Goal: Information Seeking & Learning: Understand process/instructions

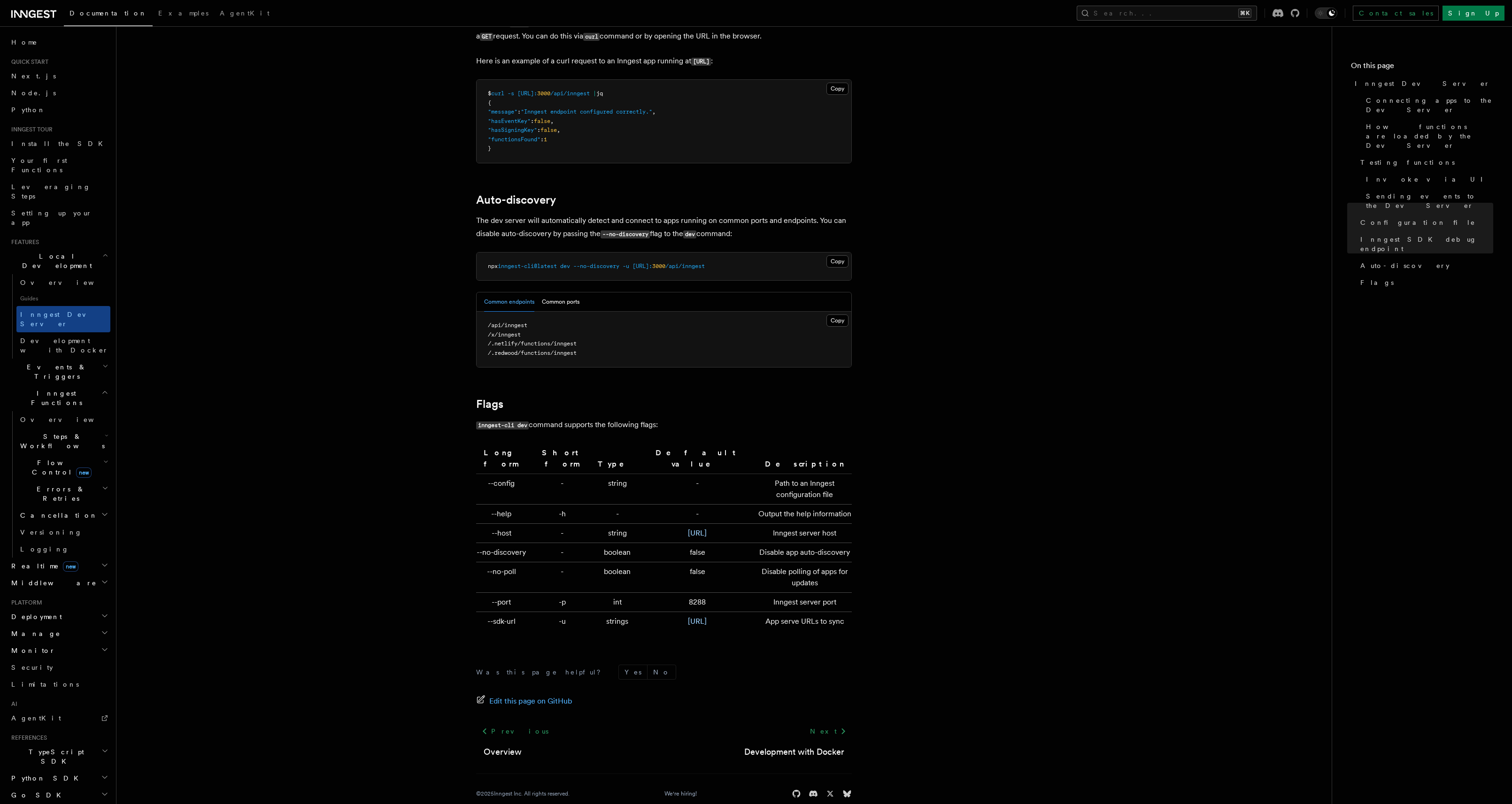
scroll to position [2753, 0]
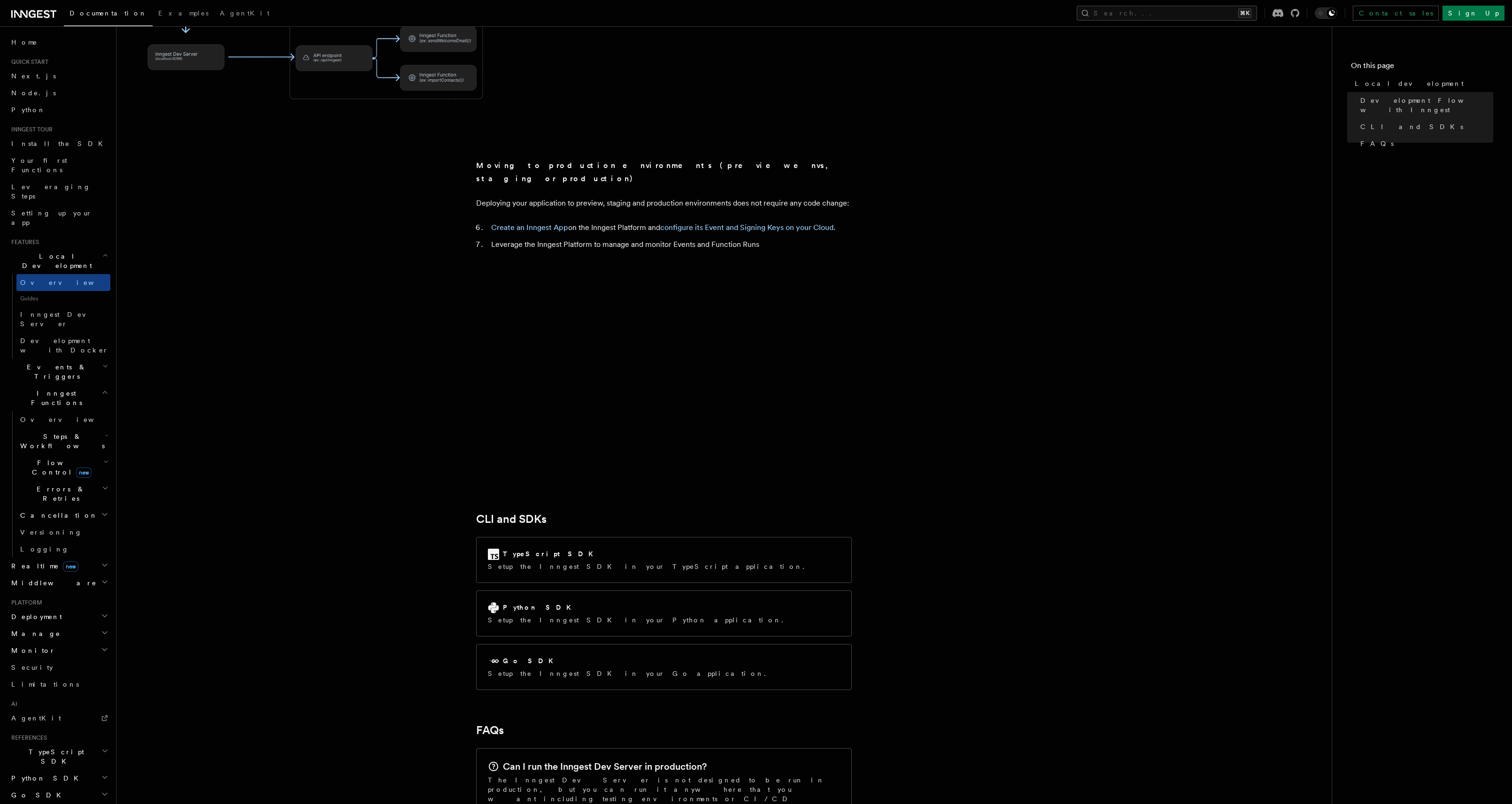
scroll to position [1085, 0]
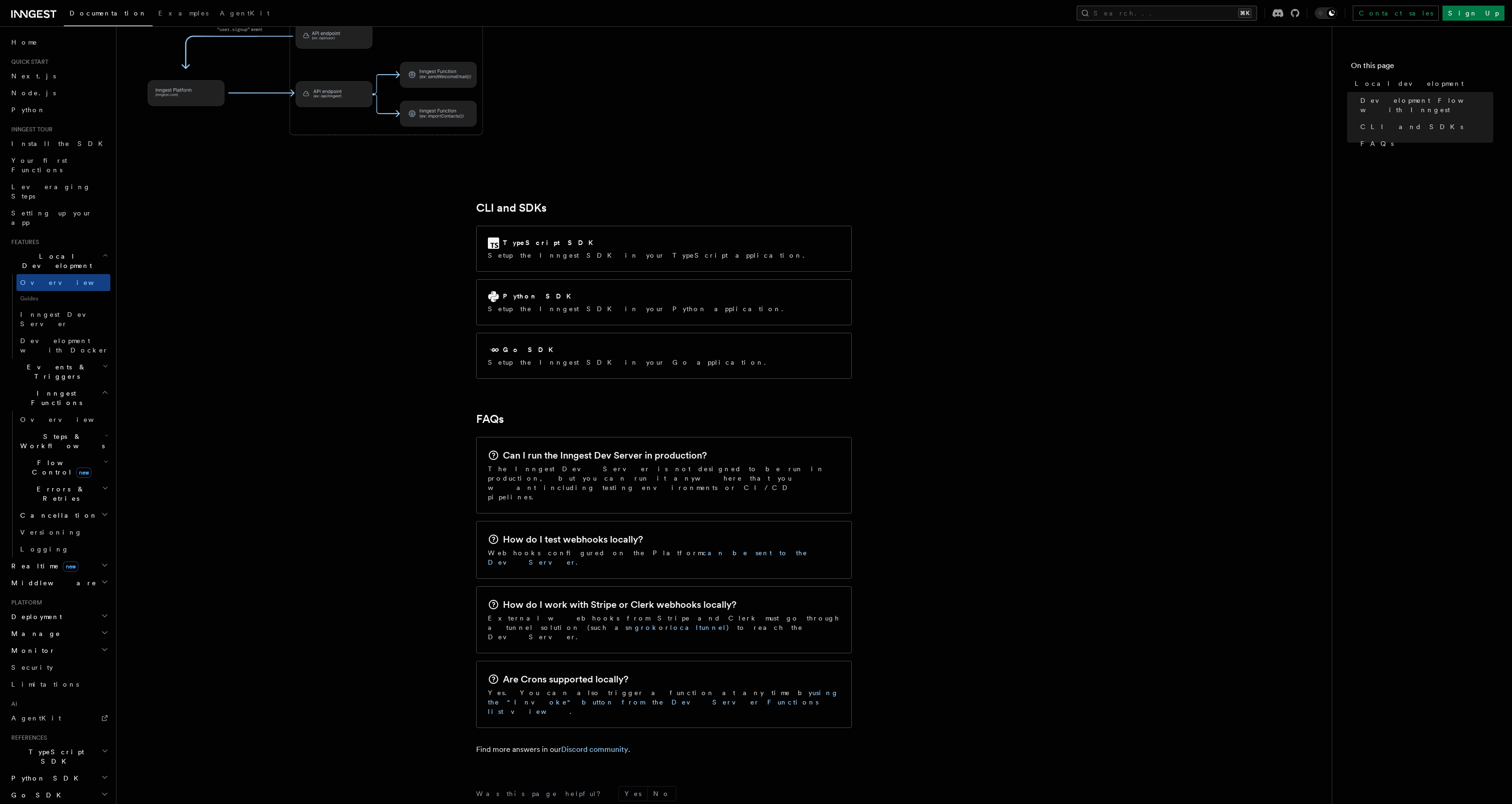
click at [617, 614] on p "External webhooks from Stripe and Clerk must go through a tunnel solution (such…" at bounding box center [664, 628] width 352 height 29
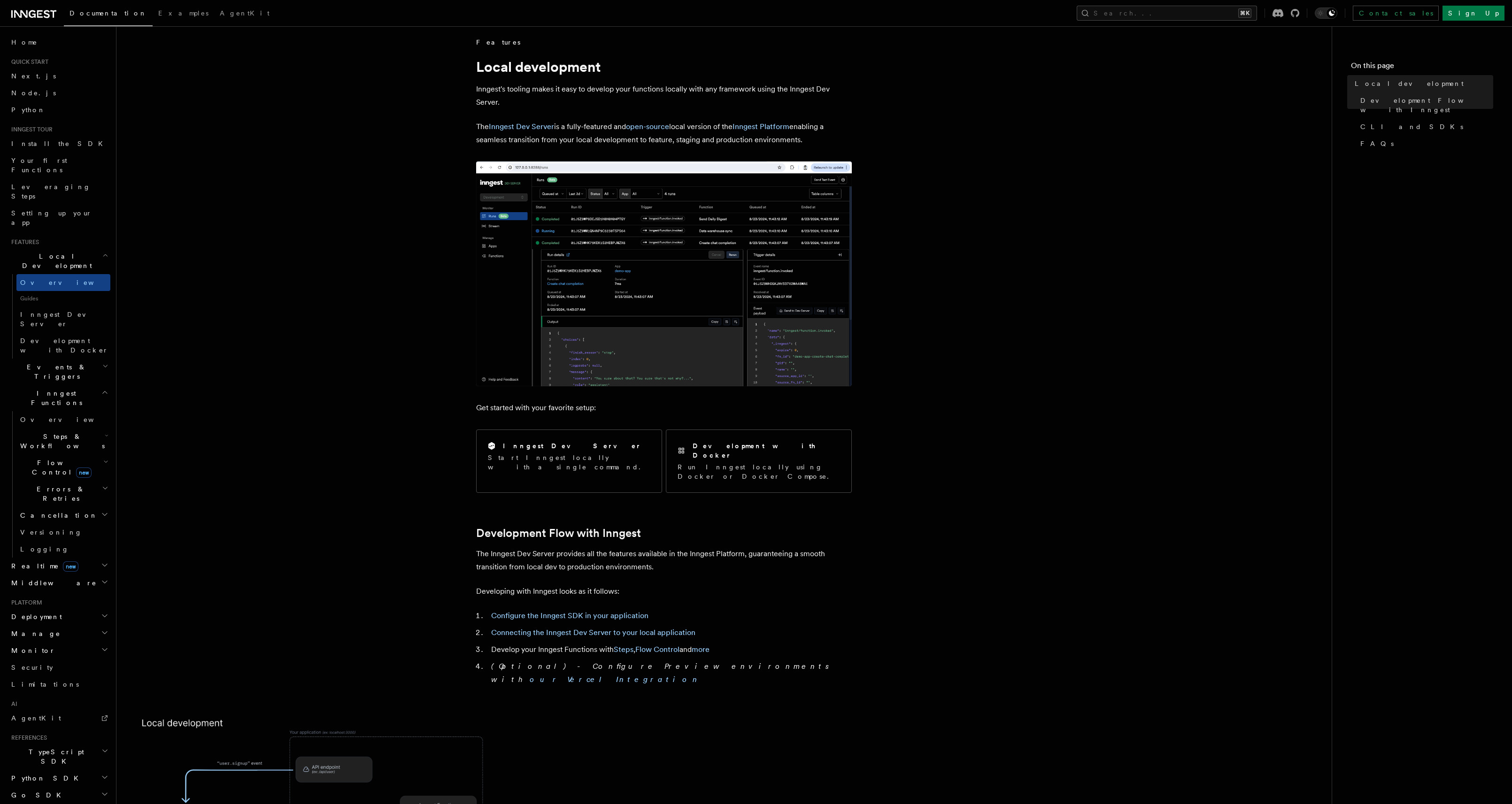
scroll to position [0, 0]
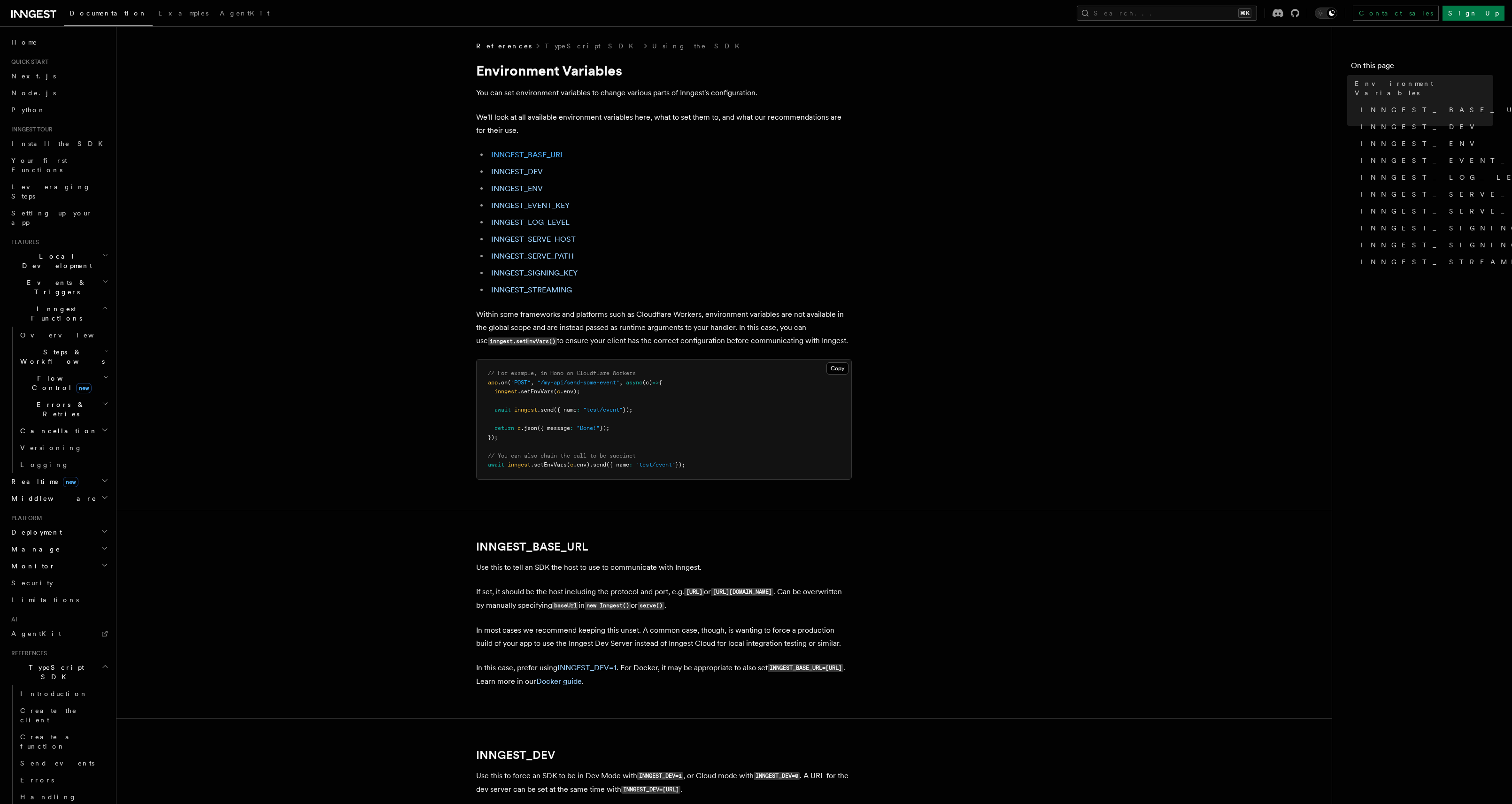
click at [524, 152] on link "INNGEST_BASE_URL" at bounding box center [527, 155] width 73 height 9
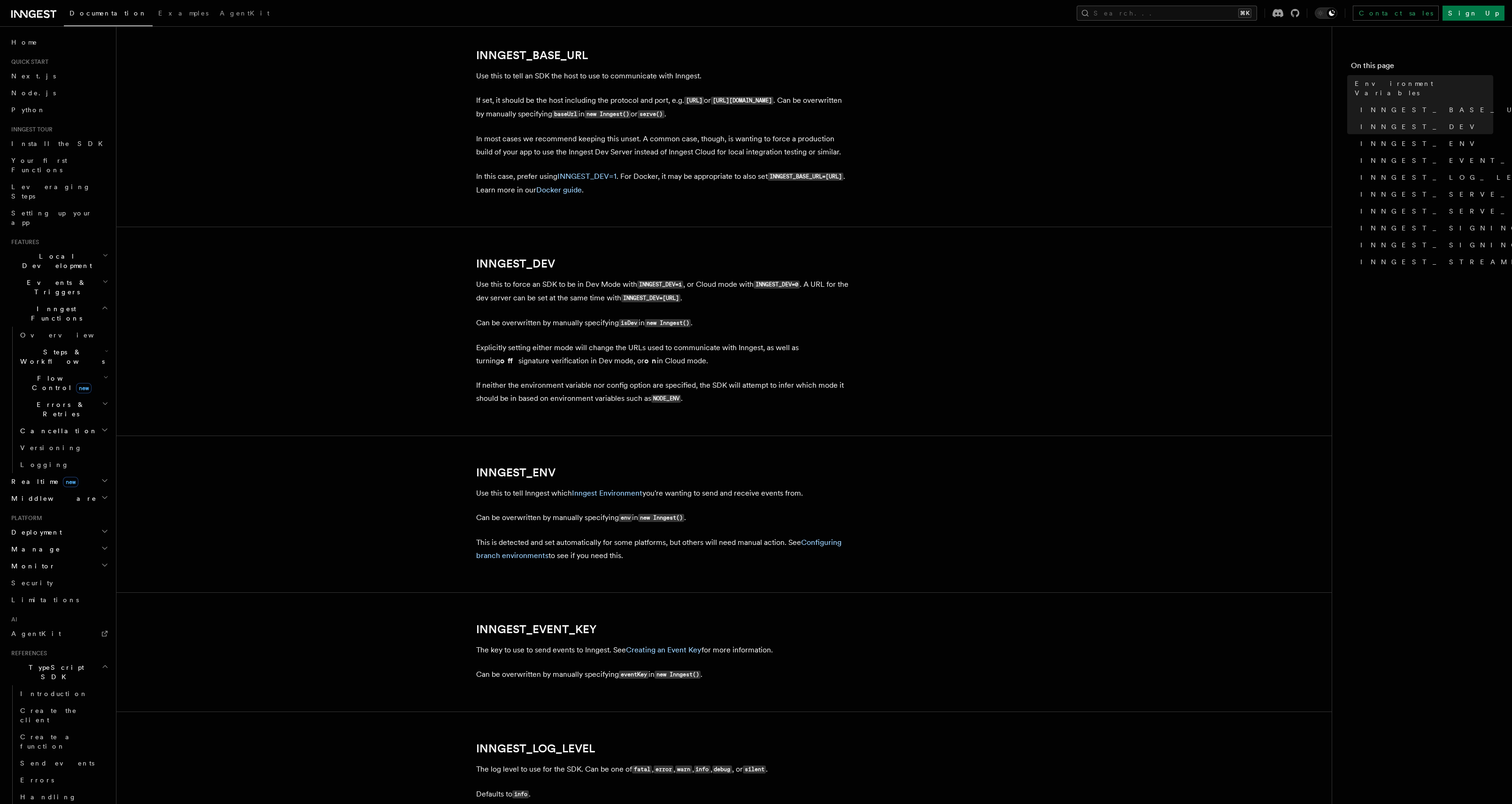
scroll to position [495, 0]
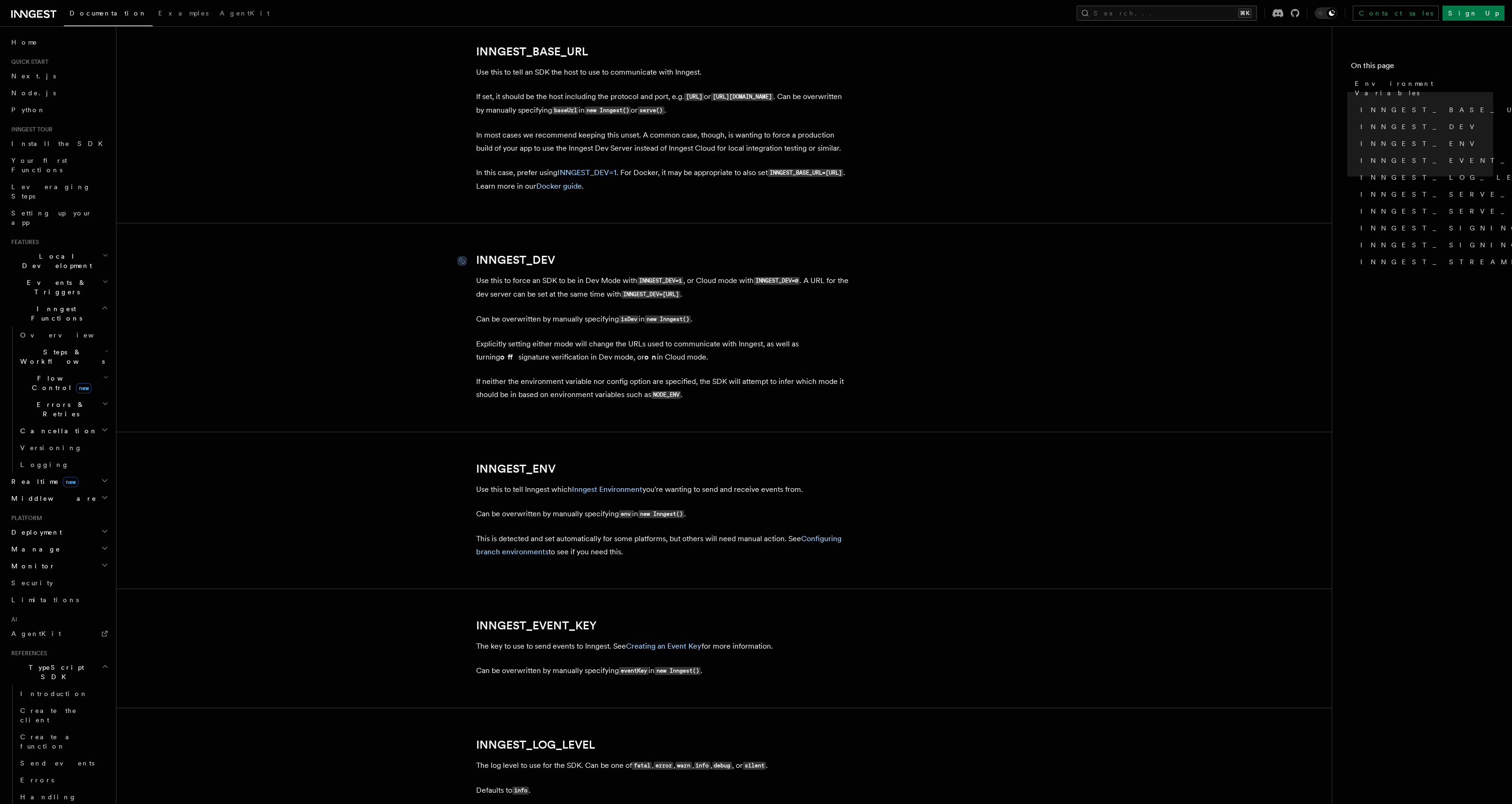
click at [493, 260] on link "INNGEST_DEV" at bounding box center [515, 260] width 79 height 13
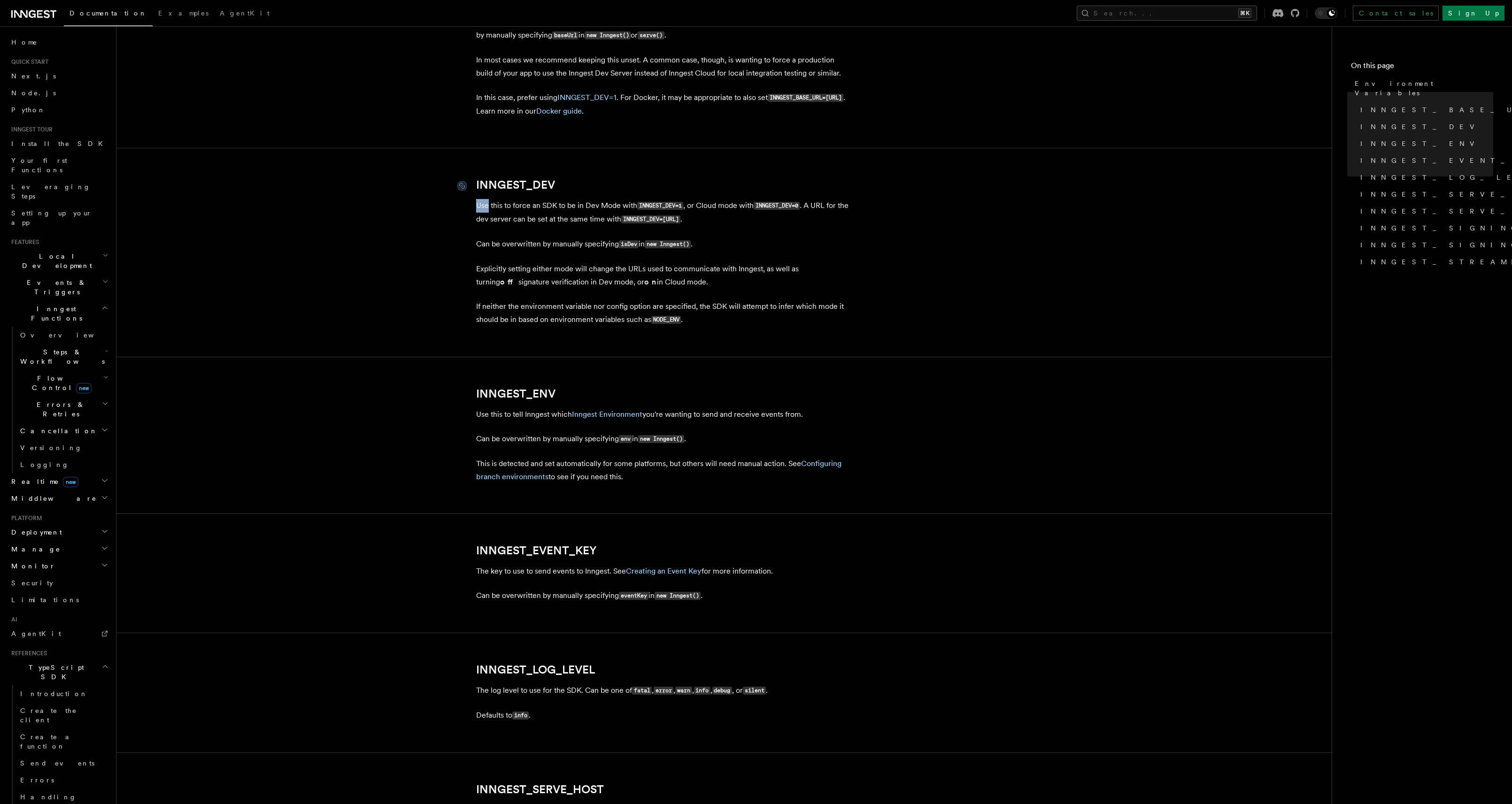
click at [493, 260] on article "References TypeScript SDK Using the SDK Environment Variables You can set envir…" at bounding box center [724, 578] width 1185 height 2215
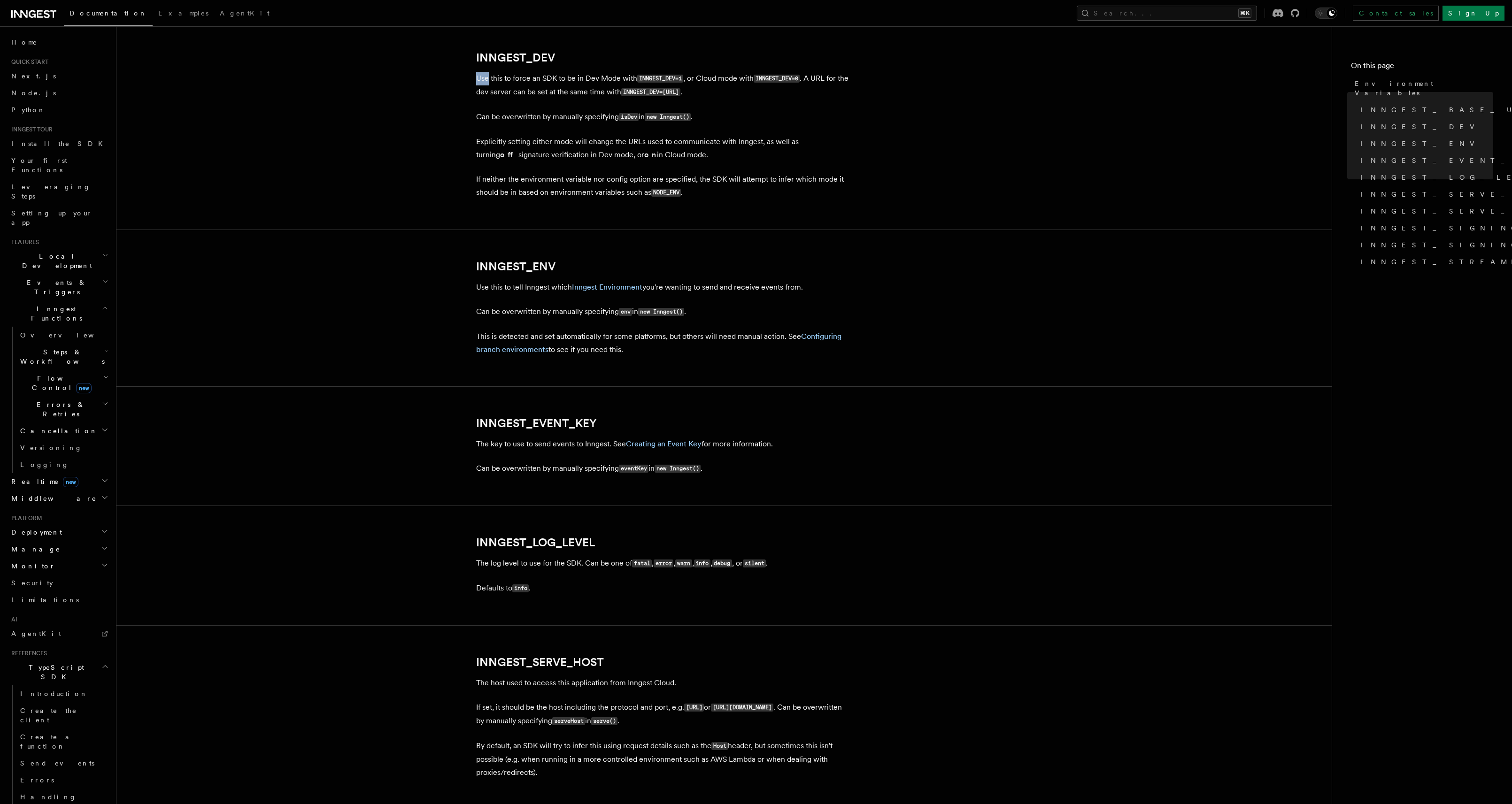
scroll to position [704, 0]
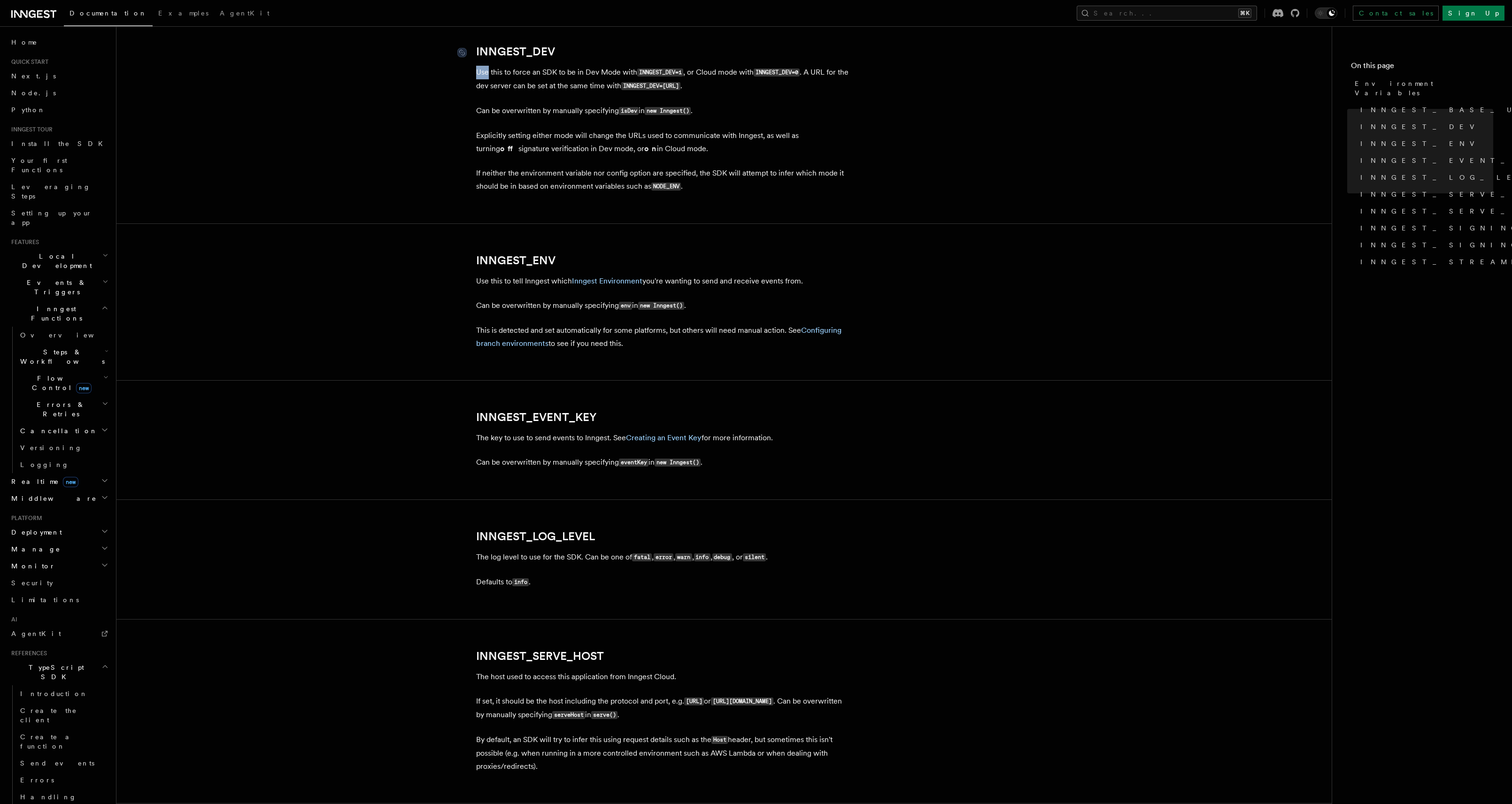
click at [507, 49] on link "INNGEST_DEV" at bounding box center [515, 51] width 79 height 13
click at [506, 50] on link "INNGEST_DEV" at bounding box center [515, 51] width 79 height 13
click at [610, 48] on h2 "INNGEST_DEV" at bounding box center [664, 51] width 376 height 13
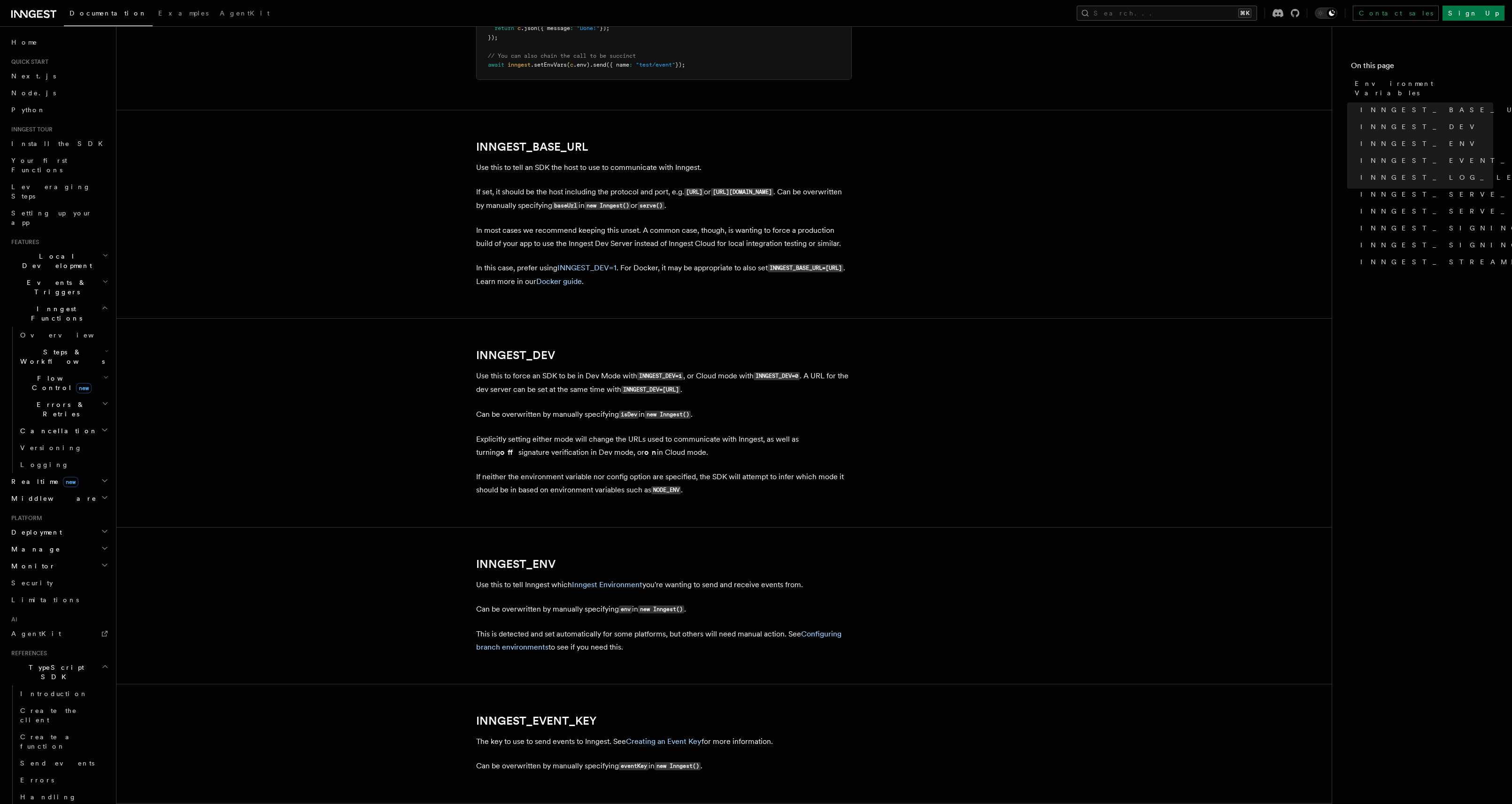
scroll to position [391, 0]
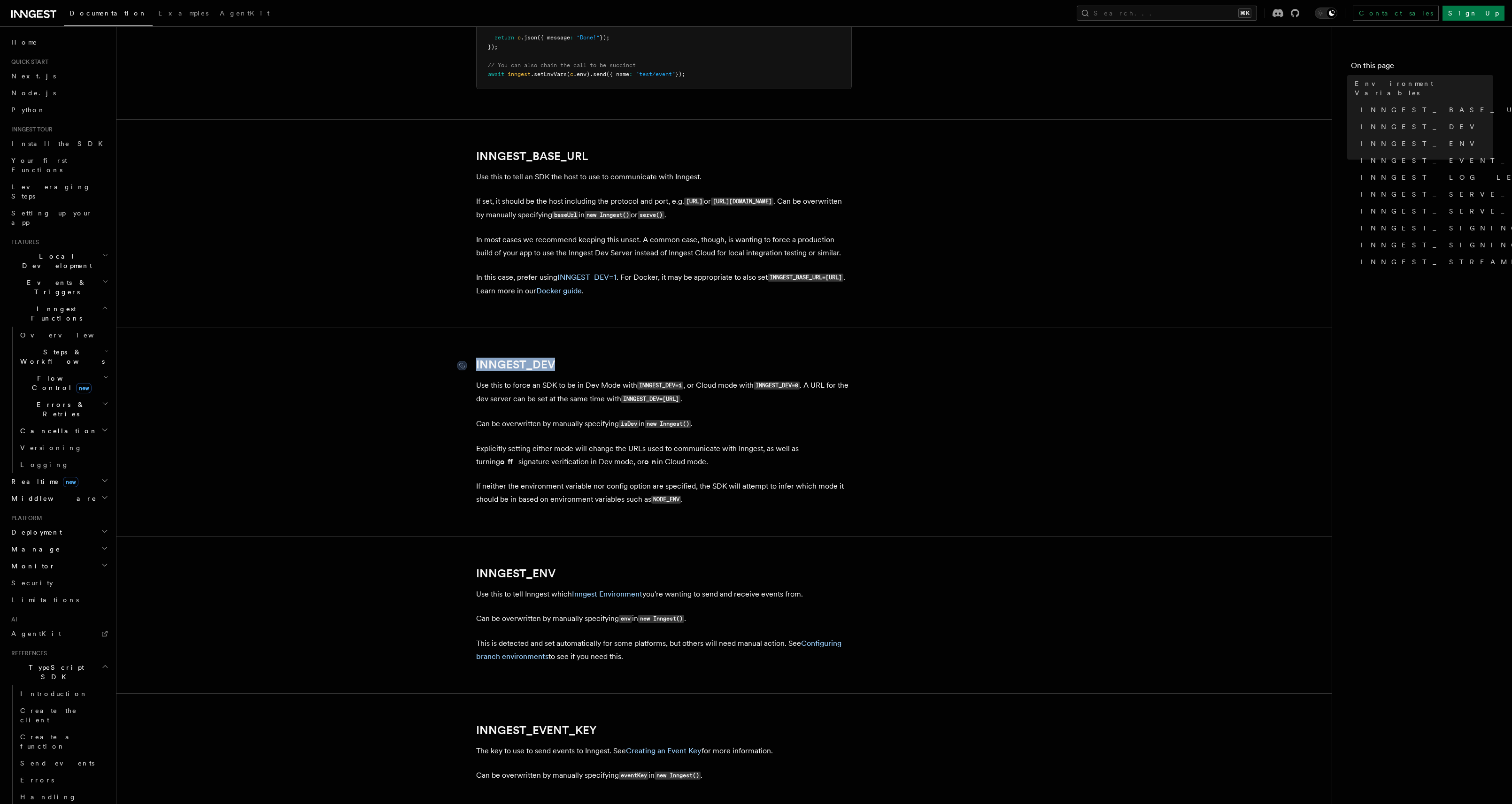
drag, startPoint x: 565, startPoint y: 364, endPoint x: 471, endPoint y: 366, distance: 94.0
click at [476, 366] on h2 "INNGEST_DEV" at bounding box center [664, 364] width 376 height 13
copy link "INNGEST_DEV"
click at [1199, 403] on article "References TypeScript SDK Using the SDK Environment Variables You can set envir…" at bounding box center [724, 758] width 1185 height 2215
